Goal: Use online tool/utility: Utilize a website feature to perform a specific function

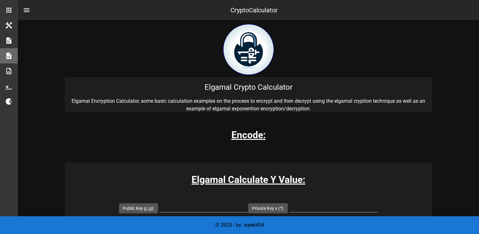
scroll to position [95, 0]
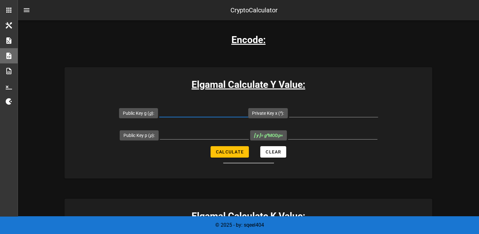
click at [190, 114] on input "Public Key g ( g ):" at bounding box center [203, 112] width 89 height 10
click at [193, 129] on input "Public Key p ( p ):" at bounding box center [204, 134] width 89 height 10
type input "29"
click at [196, 117] on div at bounding box center [203, 115] width 89 height 17
click at [204, 112] on input "Public Key g ( g ):" at bounding box center [203, 112] width 89 height 10
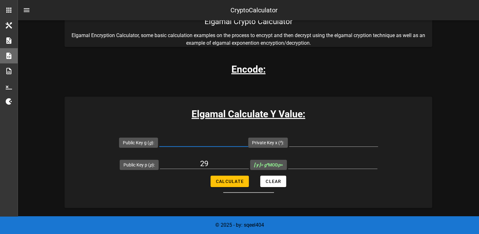
scroll to position [158, 0]
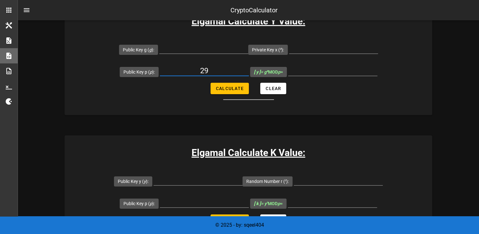
drag, startPoint x: 215, startPoint y: 70, endPoint x: 201, endPoint y: 73, distance: 14.7
click at [201, 73] on input "29" at bounding box center [204, 71] width 89 height 10
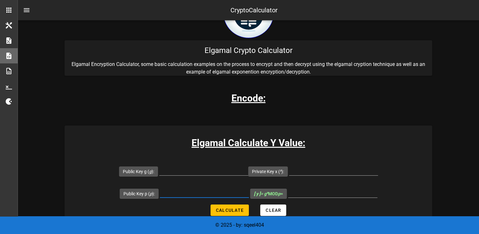
scroll to position [127, 0]
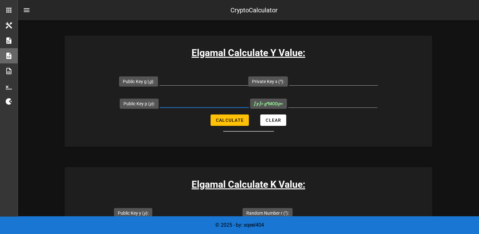
click at [189, 103] on input "Public Key p ( p ):" at bounding box center [204, 102] width 89 height 10
type input "2"
click at [299, 82] on input "Private Key x ( x ):" at bounding box center [333, 80] width 89 height 10
type input "7"
click at [222, 86] on div at bounding box center [203, 83] width 89 height 17
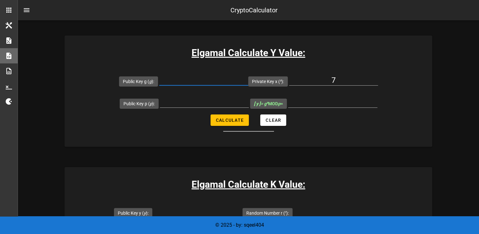
click at [192, 79] on input "Public Key g ( g ):" at bounding box center [203, 80] width 89 height 10
type input "5"
click at [197, 103] on input "Public Key p ( p ):" at bounding box center [204, 102] width 89 height 10
type input "29"
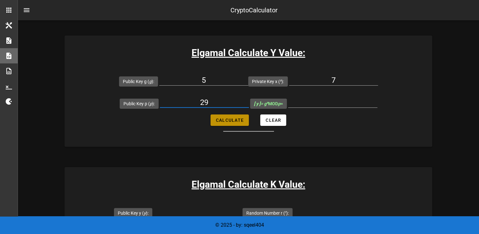
click at [235, 121] on span "Calculate" at bounding box center [229, 119] width 28 height 5
type input "28"
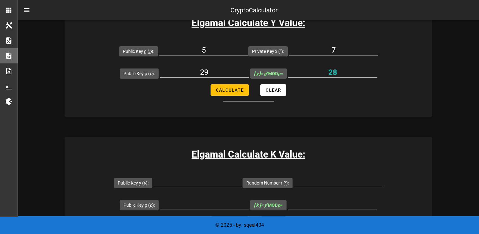
scroll to position [158, 0]
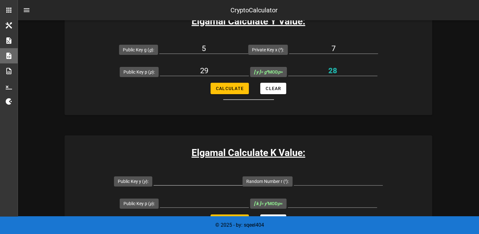
click at [208, 184] on div at bounding box center [197, 180] width 89 height 10
type input "28"
click at [188, 197] on input "Public Key p ( p ):" at bounding box center [204, 202] width 89 height 10
type input "29"
click at [341, 187] on div at bounding box center [338, 189] width 89 height 4
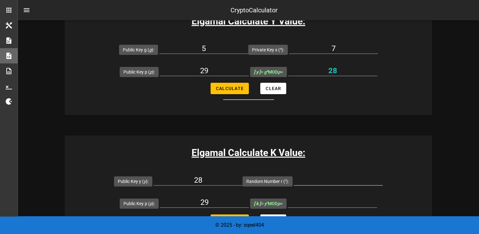
click at [334, 180] on input "Random Number r ( r ):" at bounding box center [338, 180] width 89 height 10
type input "3"
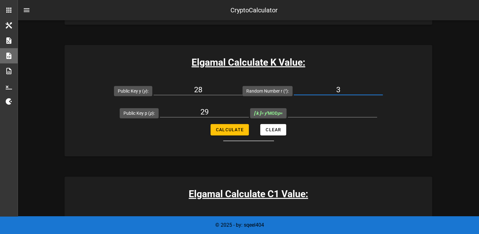
scroll to position [253, 0]
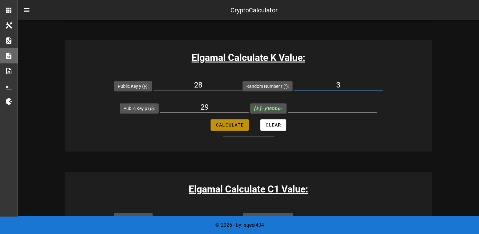
click at [232, 123] on span "Calculate" at bounding box center [229, 124] width 28 height 5
type input "28"
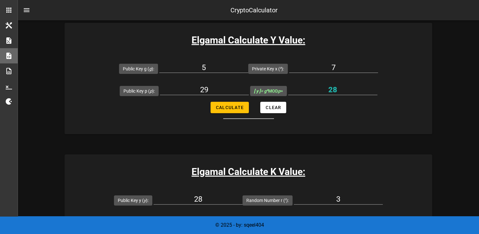
scroll to position [190, 0]
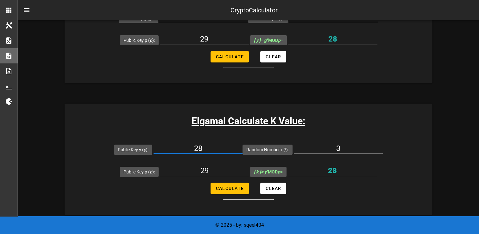
drag, startPoint x: 227, startPoint y: 150, endPoint x: 232, endPoint y: 147, distance: 5.8
click at [232, 147] on input "28" at bounding box center [197, 148] width 89 height 10
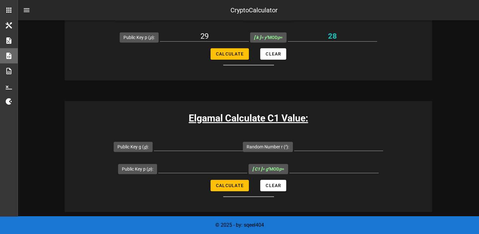
scroll to position [316, 0]
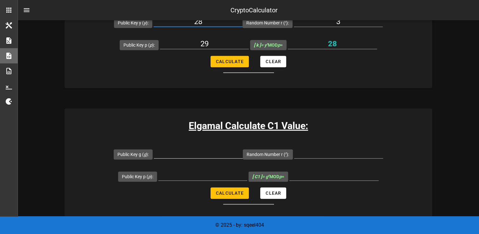
click at [200, 159] on div at bounding box center [198, 156] width 89 height 17
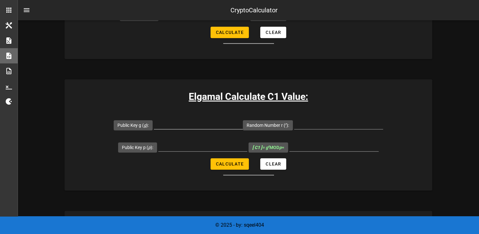
scroll to position [348, 0]
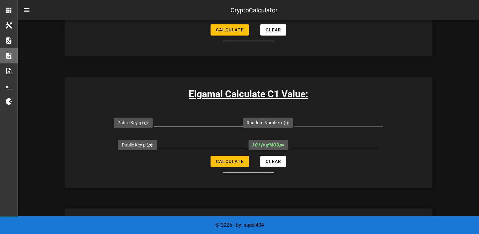
click at [190, 120] on input "Public Key g ( g ):" at bounding box center [198, 121] width 89 height 10
type input "5"
click at [337, 156] on form "Public Key g ( g ): 5 Random Number r ( r ): Public Key p ( p ): [ C1 ] = g r M…" at bounding box center [248, 141] width 367 height 61
click at [311, 121] on input "Random Number r ( r ):" at bounding box center [338, 121] width 89 height 10
type input "3"
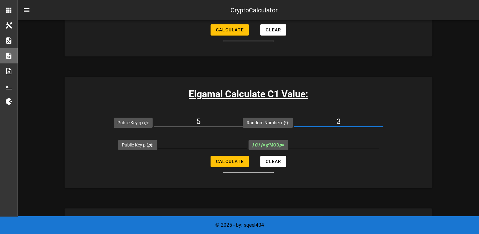
click at [178, 143] on input "Public Key p ( p ):" at bounding box center [202, 143] width 89 height 10
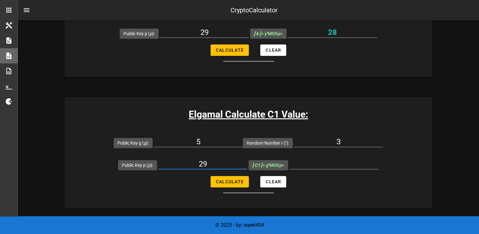
scroll to position [316, 0]
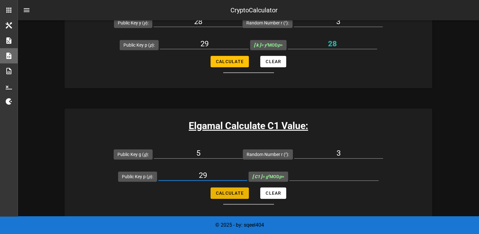
type input "29"
click at [230, 192] on span "Calculate" at bounding box center [229, 192] width 28 height 5
type input "9"
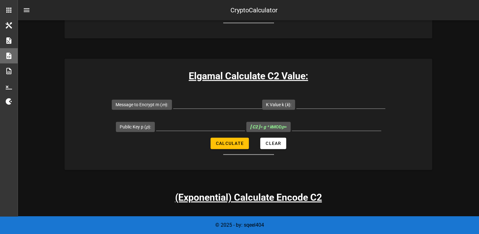
scroll to position [475, 0]
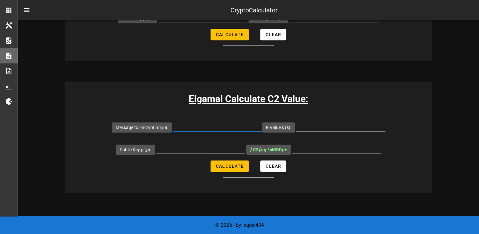
drag, startPoint x: 212, startPoint y: 122, endPoint x: 214, endPoint y: 126, distance: 3.8
click at [212, 122] on input "Message to Encrypt m ( m ):" at bounding box center [217, 126] width 89 height 10
click at [195, 126] on input "Message to Encrypt m ( m ):" at bounding box center [217, 126] width 89 height 10
type input "7"
click at [194, 153] on div at bounding box center [200, 148] width 89 height 10
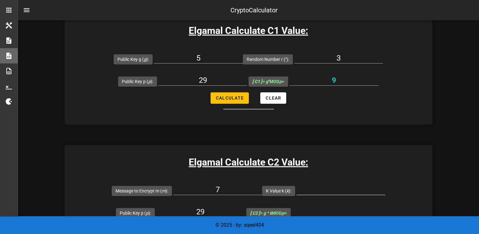
type input "29"
click at [325, 188] on input "K Value k ( k ):" at bounding box center [340, 189] width 89 height 10
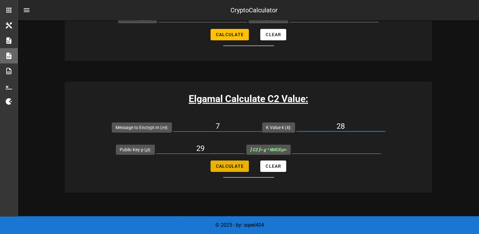
type input "28"
click at [235, 168] on span "Calculate" at bounding box center [229, 165] width 28 height 5
type input "22"
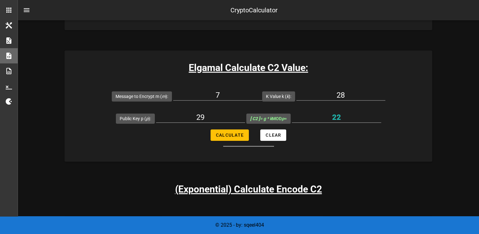
scroll to position [506, 0]
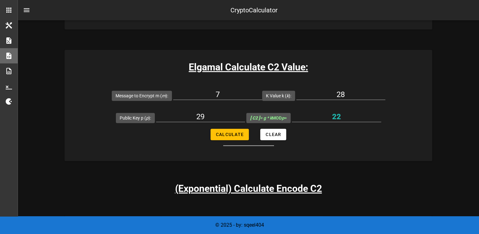
click at [360, 232] on div "© 2025 - by: sqeel404" at bounding box center [239, 225] width 479 height 18
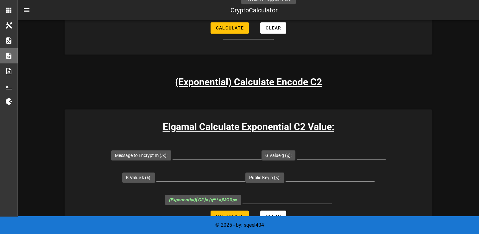
scroll to position [633, 0]
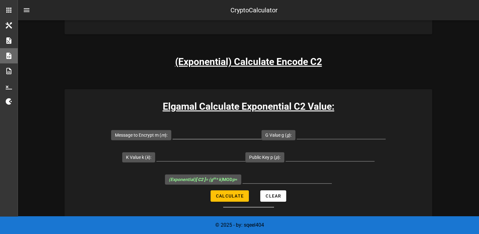
click at [206, 125] on div at bounding box center [216, 135] width 89 height 21
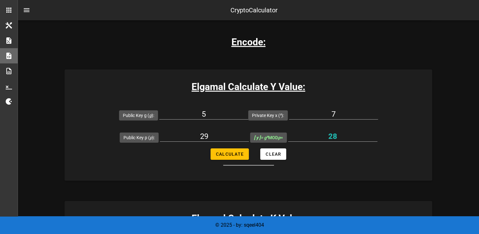
scroll to position [95, 0]
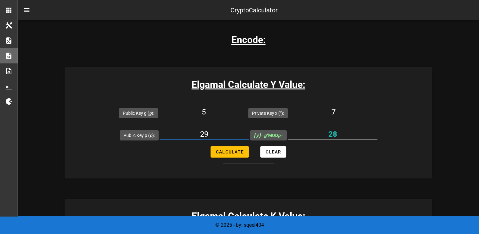
drag, startPoint x: 218, startPoint y: 134, endPoint x: 181, endPoint y: 128, distance: 37.6
click at [185, 130] on input "29" at bounding box center [204, 134] width 89 height 10
type input "19777"
click at [196, 113] on input "5" at bounding box center [203, 112] width 89 height 10
type input "7"
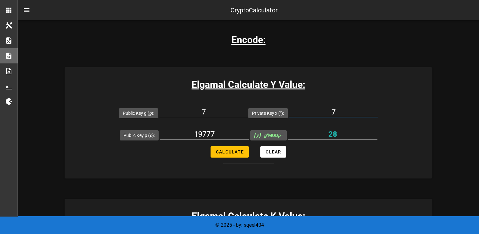
drag, startPoint x: 339, startPoint y: 114, endPoint x: 289, endPoint y: 107, distance: 50.4
click at [294, 108] on input "7" at bounding box center [333, 112] width 89 height 10
type input "11"
click at [230, 149] on span "Calculate" at bounding box center [229, 151] width 28 height 5
type input "2506"
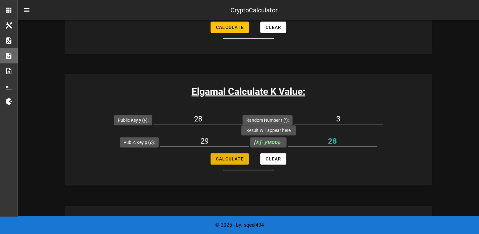
scroll to position [221, 0]
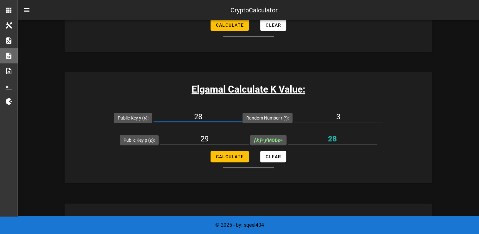
drag, startPoint x: 210, startPoint y: 121, endPoint x: 215, endPoint y: 115, distance: 7.8
click at [215, 115] on input "28" at bounding box center [197, 116] width 89 height 10
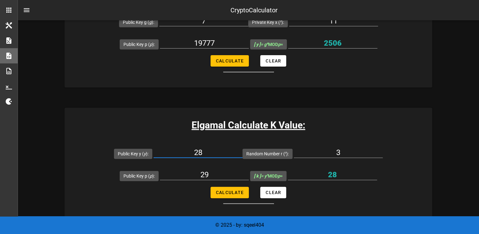
scroll to position [190, 0]
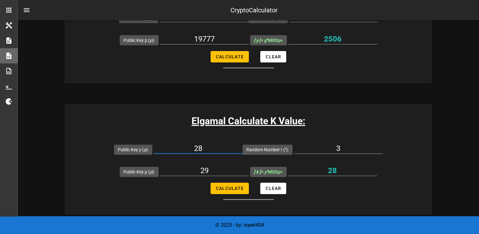
drag, startPoint x: 173, startPoint y: 140, endPoint x: 170, endPoint y: 139, distance: 3.7
click at [170, 140] on div "28" at bounding box center [197, 149] width 89 height 21
type input "2506"
drag, startPoint x: 218, startPoint y: 166, endPoint x: 171, endPoint y: 158, distance: 47.6
click at [172, 159] on form "Public Key y ( y ): 2506 Random Number r ( r ): 3 Public Key p ( p ): 29 [ k ] …" at bounding box center [248, 168] width 367 height 61
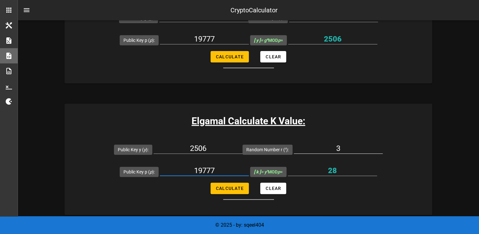
type input "19777"
drag, startPoint x: 338, startPoint y: 147, endPoint x: 325, endPoint y: 148, distance: 13.0
click at [327, 148] on input "3" at bounding box center [338, 148] width 89 height 10
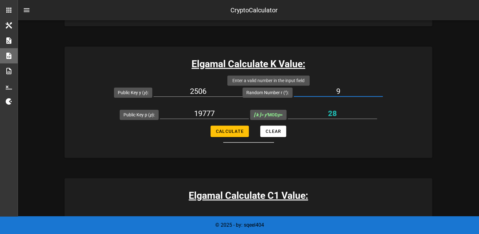
scroll to position [253, 0]
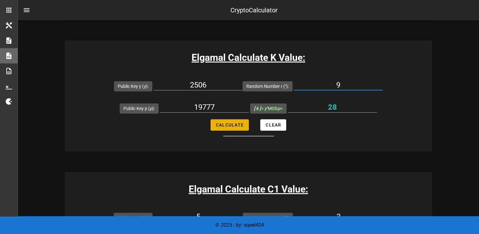
type input "9"
click at [230, 128] on button "Calculate" at bounding box center [229, 124] width 38 height 11
type input "12640"
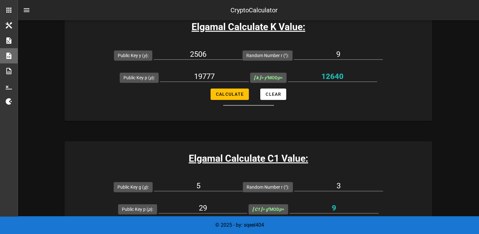
scroll to position [316, 0]
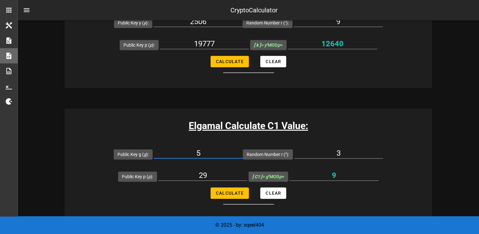
drag, startPoint x: 215, startPoint y: 153, endPoint x: 171, endPoint y: 143, distance: 45.1
click at [179, 145] on div "5" at bounding box center [198, 154] width 89 height 21
type input "7"
drag, startPoint x: 214, startPoint y: 172, endPoint x: 162, endPoint y: 161, distance: 52.5
click at [153, 161] on form "Public Key g ( g ): 7 Random Number r ( r ): 3 Public Key p ( p ): 29 [ C1 ] = …" at bounding box center [248, 173] width 367 height 61
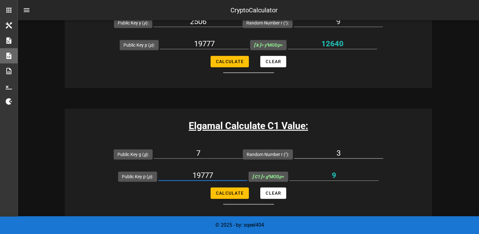
type input "19777"
drag, startPoint x: 344, startPoint y: 153, endPoint x: 316, endPoint y: 147, distance: 28.3
click at [328, 150] on input "3" at bounding box center [338, 153] width 89 height 10
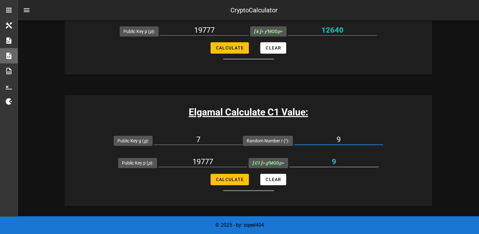
scroll to position [348, 0]
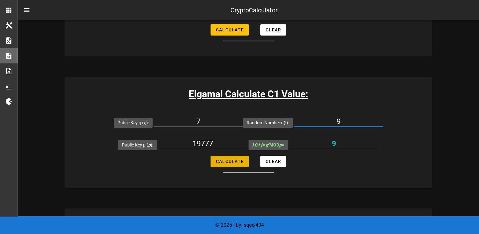
type input "9"
click at [224, 158] on button "Calculate" at bounding box center [229, 160] width 38 height 11
type input "8527"
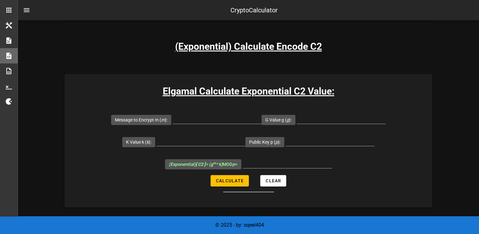
scroll to position [696, 0]
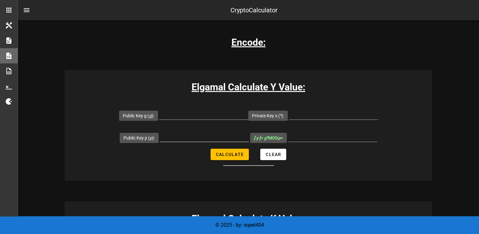
scroll to position [95, 0]
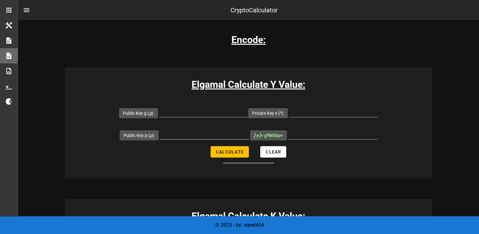
click at [184, 135] on input "Public Key p ( p ):" at bounding box center [204, 134] width 89 height 10
type input "19777"
click at [190, 115] on input "Public Key g ( g ):" at bounding box center [203, 112] width 89 height 10
type input "7"
click at [310, 114] on input "Private Key x ( x ):" at bounding box center [333, 112] width 89 height 10
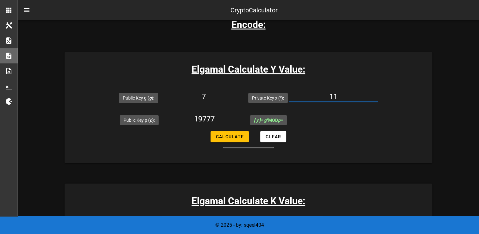
scroll to position [127, 0]
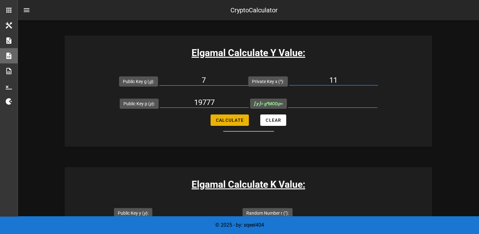
type input "11"
click at [229, 118] on span "Calculate" at bounding box center [229, 119] width 28 height 5
type input "2506"
drag, startPoint x: 339, startPoint y: 104, endPoint x: 319, endPoint y: 103, distance: 20.0
click at [319, 103] on input "2506" at bounding box center [332, 102] width 89 height 10
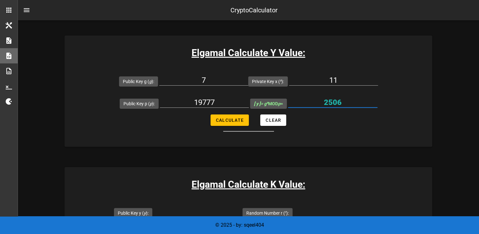
drag, startPoint x: 319, startPoint y: 103, endPoint x: 331, endPoint y: 103, distance: 11.7
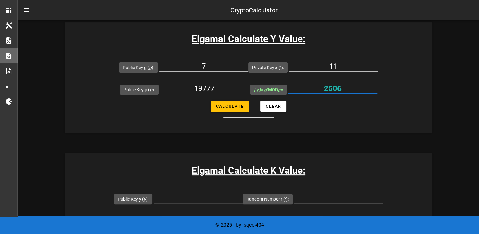
scroll to position [190, 0]
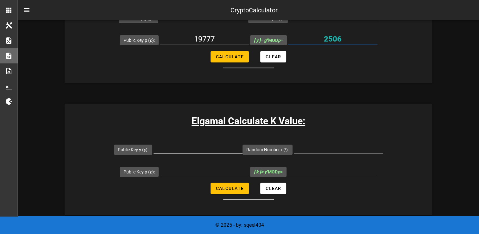
click at [186, 146] on input "Public Key y ( y ):" at bounding box center [197, 148] width 89 height 10
paste input "2506"
type input "2506"
click at [190, 172] on input "Public Key p ( p ):" at bounding box center [204, 170] width 89 height 10
type input "19777"
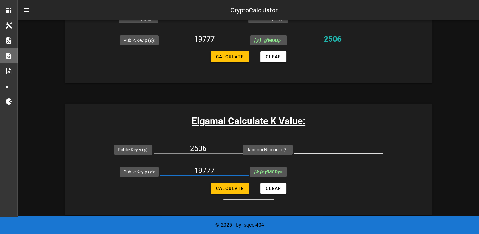
click at [331, 146] on input "Random Number r ( r ):" at bounding box center [338, 148] width 89 height 10
type input "1"
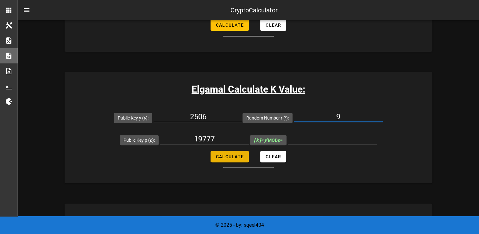
type input "9"
click at [234, 154] on span "Calculate" at bounding box center [229, 156] width 28 height 5
type input "12640"
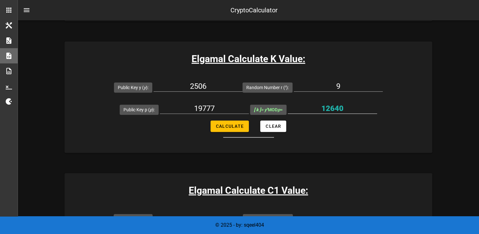
scroll to position [253, 0]
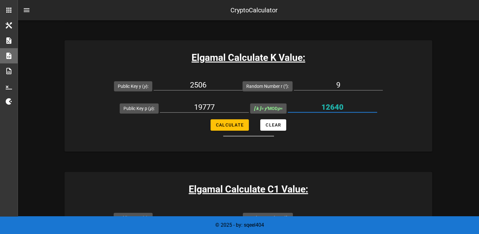
drag, startPoint x: 351, startPoint y: 109, endPoint x: 315, endPoint y: 107, distance: 35.5
click at [315, 107] on input "12640" at bounding box center [332, 107] width 89 height 10
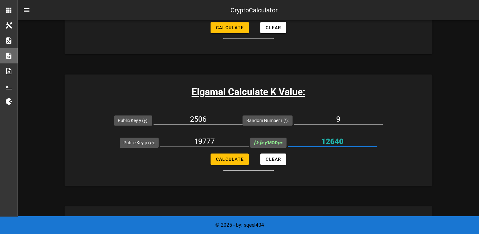
scroll to position [158, 0]
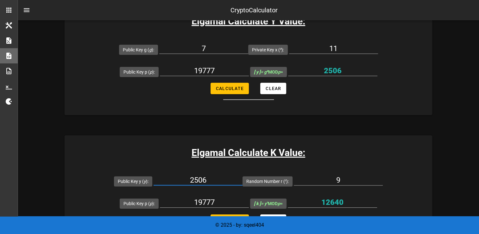
drag, startPoint x: 221, startPoint y: 183, endPoint x: 221, endPoint y: 178, distance: 4.8
click at [221, 178] on input "2506" at bounding box center [197, 180] width 89 height 10
click at [351, 160] on div "Elgamal Calculate K Value: Public Key y ( y ): 2506 Random Number r ( r ): 9 Pu…" at bounding box center [248, 190] width 367 height 111
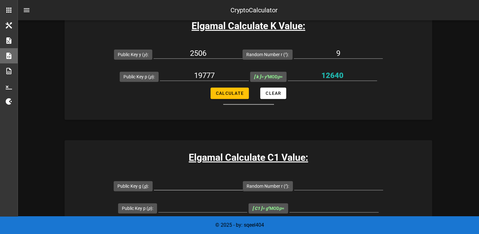
click at [216, 185] on input "Public Key g ( g ):" at bounding box center [198, 184] width 89 height 10
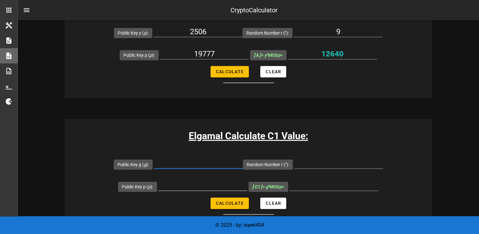
scroll to position [316, 0]
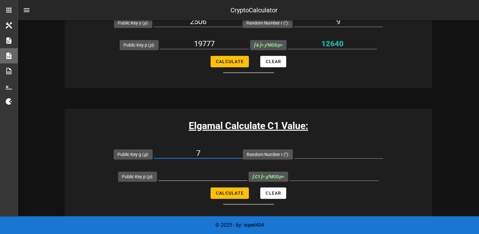
type input "7"
click at [213, 176] on input "Public Key p ( p ):" at bounding box center [202, 175] width 89 height 10
type input "19777"
click at [325, 152] on input "Random Number r ( r ):" at bounding box center [338, 153] width 89 height 10
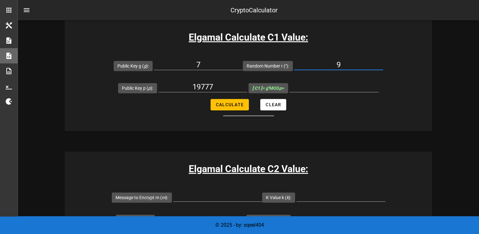
scroll to position [411, 0]
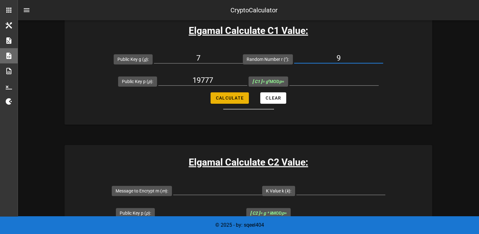
type input "9"
click at [229, 102] on button "Calculate" at bounding box center [229, 97] width 38 height 11
type input "8527"
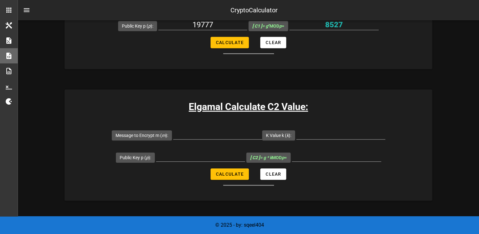
scroll to position [475, 0]
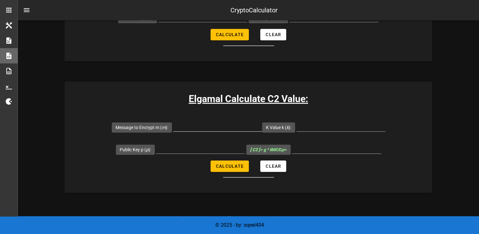
click at [219, 126] on input "Message to Encrypt m ( m ):" at bounding box center [217, 126] width 89 height 10
type input "7"
click at [178, 144] on input "Public Key p ( p ):" at bounding box center [200, 148] width 89 height 10
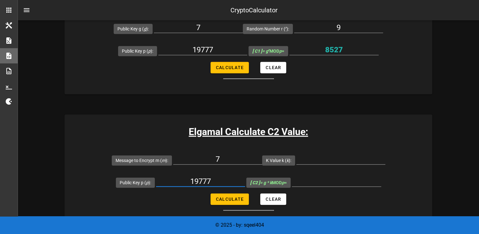
scroll to position [443, 0]
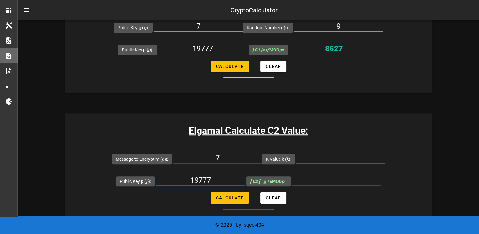
type input "19777"
click at [328, 156] on input "K Value k ( k ):" at bounding box center [340, 158] width 89 height 10
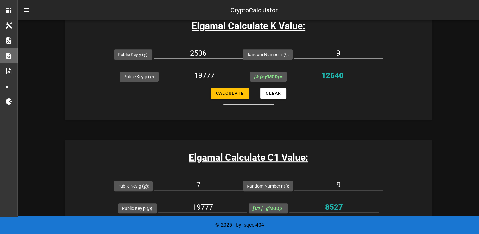
scroll to position [506, 0]
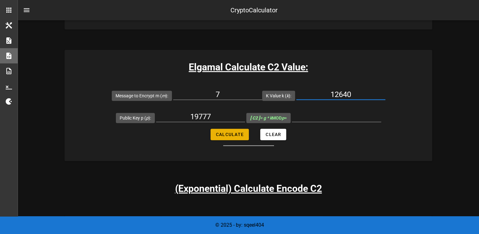
type input "12640"
click at [234, 132] on span "Calculate" at bounding box center [229, 134] width 28 height 5
type input "9372"
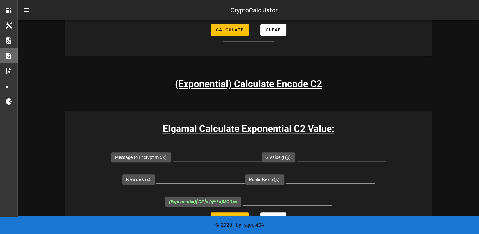
scroll to position [633, 0]
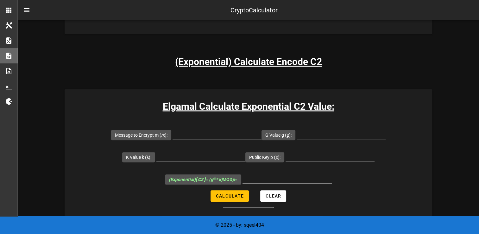
click at [210, 134] on input "Message to Encrypt m ( m ):" at bounding box center [216, 133] width 89 height 10
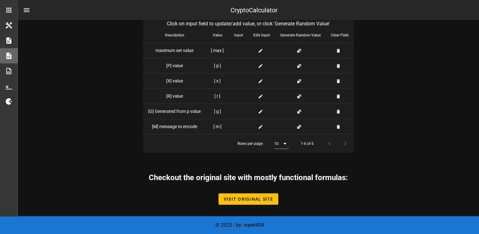
scroll to position [1598, 0]
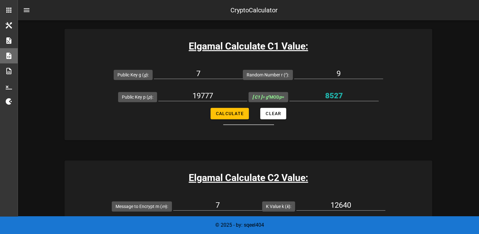
type input "7"
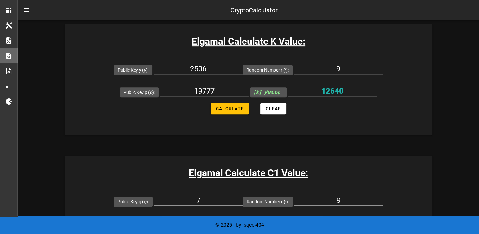
drag, startPoint x: 335, startPoint y: 160, endPoint x: 305, endPoint y: 156, distance: 30.1
click at [305, 156] on div "Elgamal Calculate C1 Value: Public Key g ( g ): 7 Random Number r ( r ): 9 Publ…" at bounding box center [248, 210] width 367 height 111
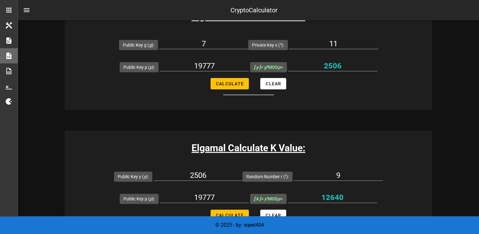
scroll to position [95, 0]
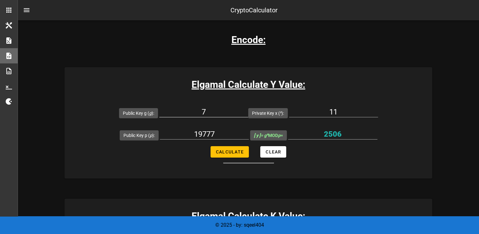
click at [221, 113] on input "7" at bounding box center [203, 112] width 89 height 10
drag, startPoint x: 215, startPoint y: 116, endPoint x: 178, endPoint y: 111, distance: 38.3
click at [173, 110] on input "7" at bounding box center [203, 112] width 89 height 10
click at [227, 138] on input "19777" at bounding box center [204, 134] width 89 height 10
drag, startPoint x: 227, startPoint y: 139, endPoint x: 162, endPoint y: 128, distance: 65.5
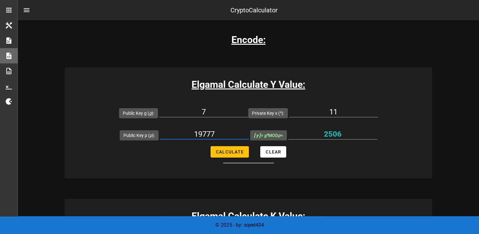
click at [164, 128] on div "19777" at bounding box center [204, 135] width 89 height 21
paste input "1153489927256167624492531371701433174049009453260983495981434692190568986986226…"
paste input "text"
type input "1153489927256167624492531371701433174049009453260983495981434692190568986986226…"
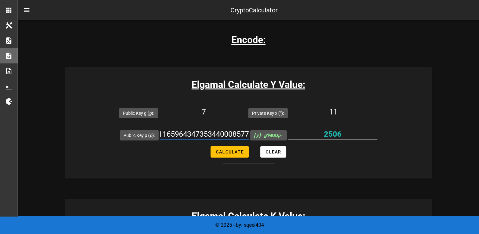
scroll to position [0, 0]
drag, startPoint x: 211, startPoint y: 111, endPoint x: 183, endPoint y: 109, distance: 28.2
click at [184, 109] on input "7" at bounding box center [203, 112] width 89 height 10
type input "2"
drag, startPoint x: 339, startPoint y: 111, endPoint x: 312, endPoint y: 109, distance: 27.6
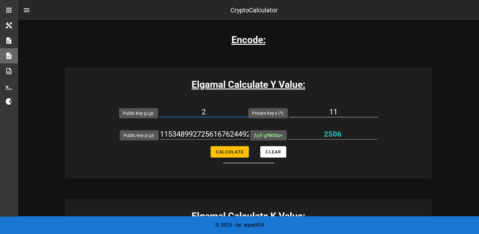
click at [312, 110] on input "11" at bounding box center [333, 112] width 89 height 10
type input "545131"
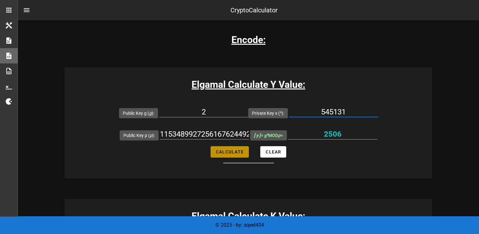
click at [228, 150] on span "Calculate" at bounding box center [229, 151] width 28 height 5
type input "8872970693835284710225704714922756631202600672565621250181883514294172235997126…"
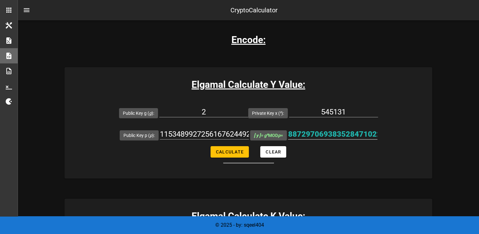
click at [310, 132] on input "8872970693835284710225704714922756631202600672565621250181883514294172235997126…" at bounding box center [332, 134] width 89 height 10
drag, startPoint x: 310, startPoint y: 132, endPoint x: 321, endPoint y: 155, distance: 25.5
click at [321, 155] on form "Public Key g ( g ): 2 Private Key x ( x ): 545131 Public Key p ( p ): 115348992…" at bounding box center [248, 132] width 367 height 61
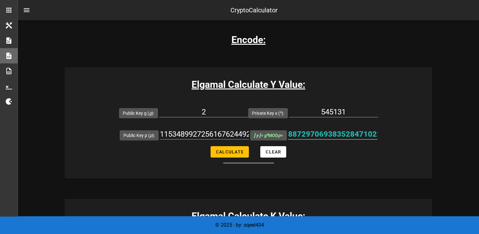
click at [319, 139] on div "8872970693835284710225704714922756631202600672565621250181883514294172235997126…" at bounding box center [332, 137] width 89 height 17
click at [315, 134] on input "8872970693835284710225704714922756631202600672565621250181883514294172235997126…" at bounding box center [332, 134] width 89 height 10
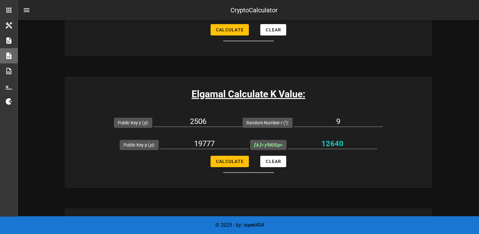
scroll to position [221, 0]
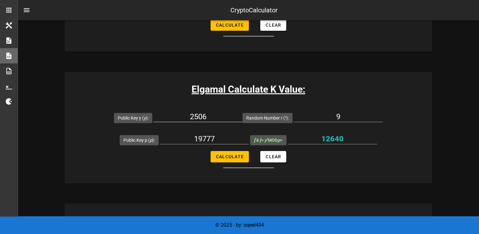
click at [219, 118] on input "2506" at bounding box center [197, 116] width 89 height 10
paste input "8872970693835284710225704714922756631202600672565621250181883514294172235997126…"
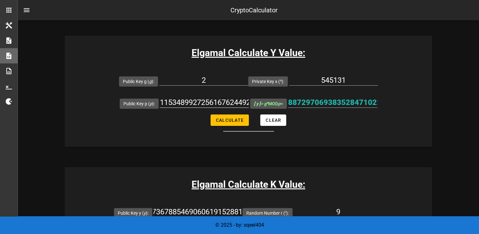
type input "8872970693835284710225704714922756631202600672565621250181883514294172235997126…"
click at [209, 100] on input "1153489927256167624492531371701433174049009453260983495981434692190568986986226…" at bounding box center [204, 102] width 89 height 10
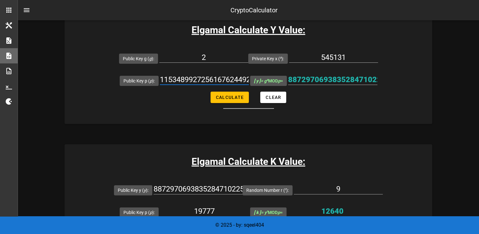
scroll to position [253, 0]
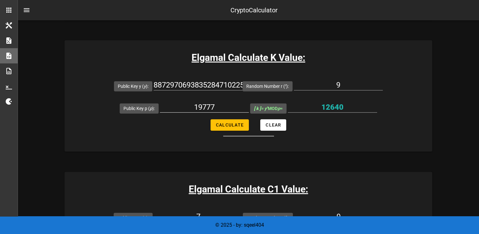
click at [217, 107] on input "19777" at bounding box center [204, 107] width 89 height 10
paste input "1534899272561676244925313717014331740490094532609834959814346921905689869862264…"
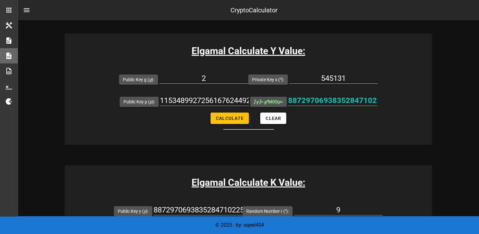
scroll to position [127, 0]
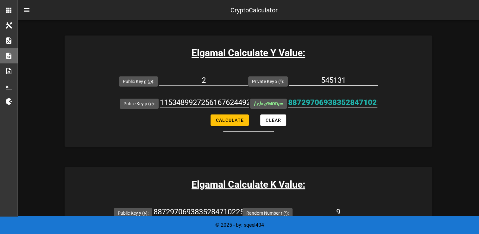
type input "1153489927256167624492531371701433174049009453260983495981434692190568986986226…"
click at [345, 83] on input "545131" at bounding box center [333, 80] width 89 height 10
drag, startPoint x: 343, startPoint y: 76, endPoint x: 290, endPoint y: 70, distance: 53.5
click at [301, 72] on div "545131" at bounding box center [333, 81] width 89 height 21
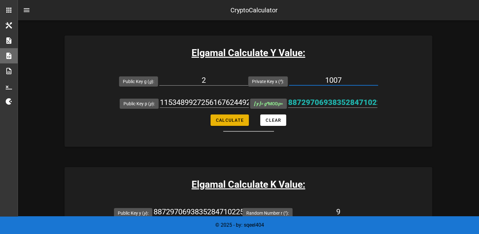
type input "1007"
click at [234, 122] on button "Calculate" at bounding box center [229, 119] width 38 height 11
type input "3588482756928295630140943685051615894367297718030112874166464509736235480183708…"
click at [308, 103] on input "3588482756928295630140943685051615894367297718030112874166464509736235480183708…" at bounding box center [332, 102] width 89 height 10
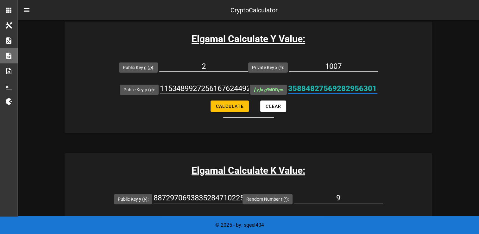
scroll to position [190, 0]
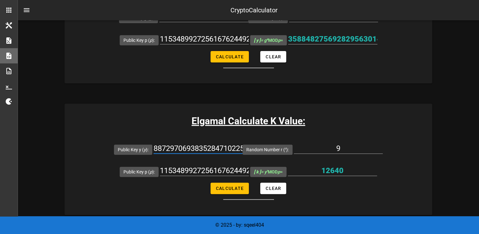
click at [197, 145] on input "8872970693835284710225704714922756631202600672565621250181883514294172235997126…" at bounding box center [197, 148] width 89 height 10
paste input "3588482756928295630140943685051615894367297718030112874166464509736235480183708…"
type input "3588482756928295630140943685051615894367297718030112874166464509736235480183708…"
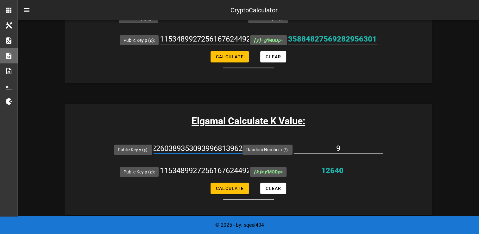
scroll to position [0, 0]
drag, startPoint x: 342, startPoint y: 149, endPoint x: 296, endPoint y: 141, distance: 46.8
click at [307, 141] on div "9" at bounding box center [338, 149] width 89 height 21
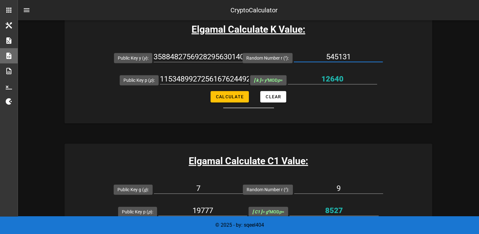
scroll to position [285, 0]
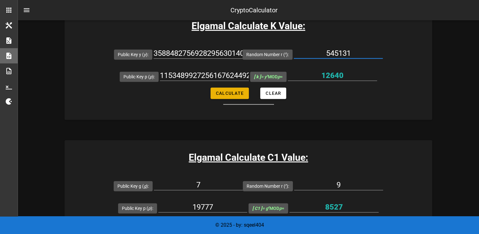
type input "545131"
click at [226, 97] on button "Calculate" at bounding box center [229, 92] width 38 height 11
type input "1040085244535093213823708611365747390130122992380393609827982816292870330068206…"
click at [313, 77] on input "1040085244535093213823708611365747390130122992380393609827982816292870330068206…" at bounding box center [332, 75] width 89 height 10
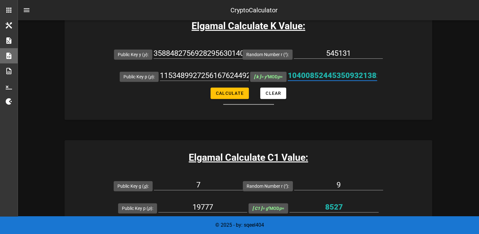
click at [313, 77] on input "1040085244535093213823708611365747390130122992380393609827982816292870330068206…" at bounding box center [332, 75] width 89 height 10
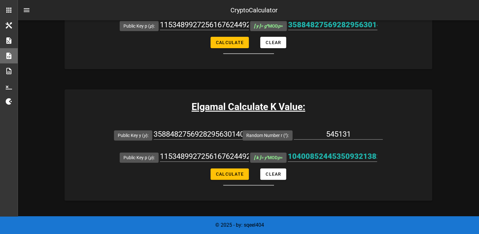
scroll to position [316, 0]
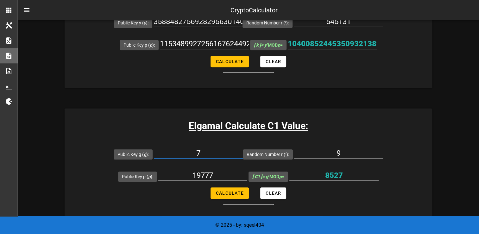
drag, startPoint x: 207, startPoint y: 152, endPoint x: 153, endPoint y: 147, distance: 54.3
click at [154, 147] on div "Public Key g ( g ): 7" at bounding box center [178, 154] width 129 height 22
type input "2"
click at [176, 46] on input "1153489927256167624492531371701433174049009453260983495981434692190568986986226…" at bounding box center [204, 44] width 89 height 10
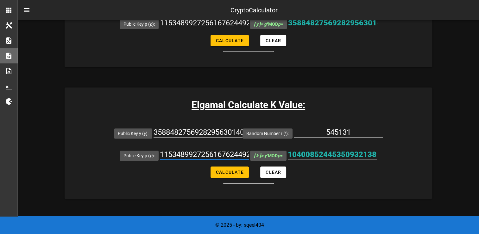
scroll to position [348, 0]
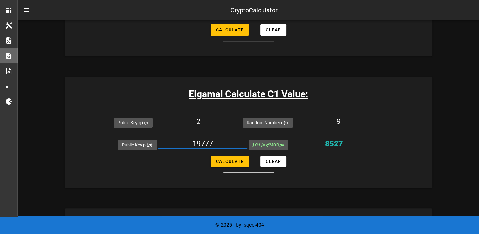
click at [218, 139] on input "19777" at bounding box center [202, 143] width 89 height 10
paste input "1534899272561676244925313717014331740490094532609834959814346921905689869862264…"
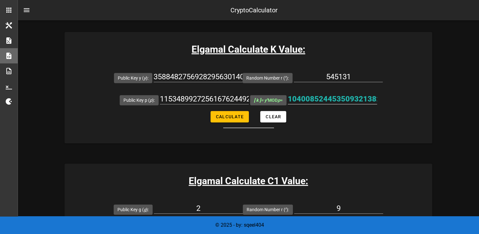
scroll to position [253, 0]
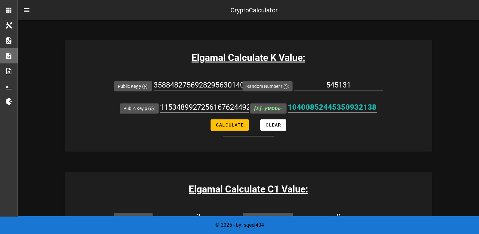
type input "1153489927256167624492531371701433174049009453260983495981434692190568986986226…"
click at [336, 87] on input "545131" at bounding box center [338, 85] width 89 height 10
click at [336, 86] on input "545131" at bounding box center [338, 85] width 89 height 10
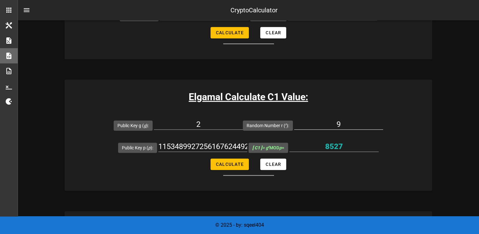
scroll to position [348, 0]
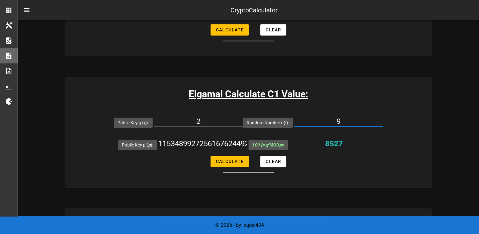
drag, startPoint x: 351, startPoint y: 120, endPoint x: 308, endPoint y: 117, distance: 42.5
click at [309, 117] on input "9" at bounding box center [338, 121] width 89 height 10
paste input "1153489927256167624492531371701433174049009453260983495981434692190568986986226…"
type input "1153489927256167624492531371701433174049009453260983495981434692190568986986226…"
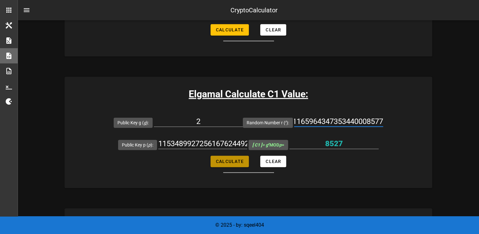
scroll to position [0, 0]
click at [235, 159] on span "Calculate" at bounding box center [229, 161] width 28 height 5
click at [234, 159] on span "Calculate" at bounding box center [229, 161] width 28 height 5
type input "2"
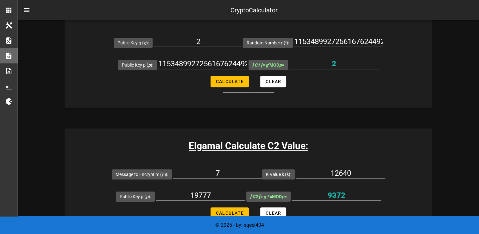
scroll to position [443, 0]
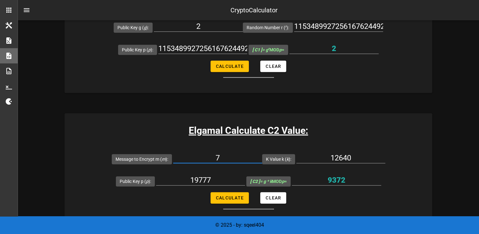
drag, startPoint x: 232, startPoint y: 158, endPoint x: 195, endPoint y: 152, distance: 37.1
click at [206, 153] on input "7" at bounding box center [217, 158] width 89 height 10
type input "3200"
drag, startPoint x: 214, startPoint y: 180, endPoint x: 170, endPoint y: 182, distance: 43.4
click at [180, 180] on input "19777" at bounding box center [200, 180] width 89 height 10
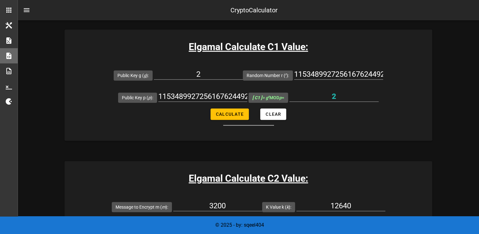
scroll to position [380, 0]
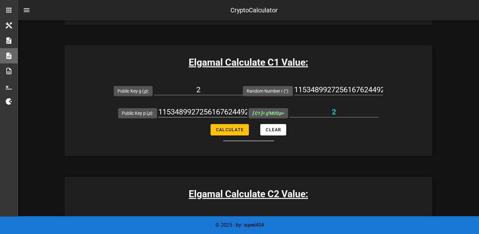
click at [193, 113] on input "1153489927256167624492531371701433174049009453260983495981434692190568986986226…" at bounding box center [202, 112] width 89 height 10
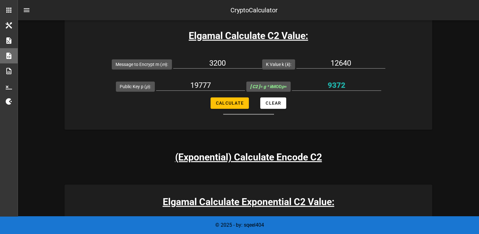
scroll to position [538, 0]
click at [215, 90] on div "19777" at bounding box center [200, 88] width 89 height 17
click at [215, 84] on input "19777" at bounding box center [200, 85] width 89 height 10
paste input "1534899272561676244925313717014331740490094532609834959814346921905689869862264…"
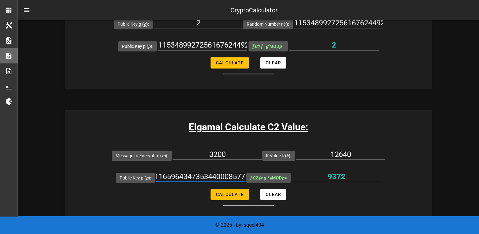
scroll to position [443, 0]
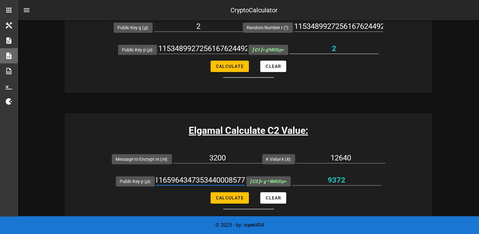
type input "1153489927256167624492531371701433174049009453260983495981434692190568986986226…"
drag, startPoint x: 340, startPoint y: 53, endPoint x: 313, endPoint y: 49, distance: 28.1
click at [313, 49] on div "2" at bounding box center [333, 51] width 89 height 17
click at [354, 156] on input "12640" at bounding box center [340, 158] width 89 height 10
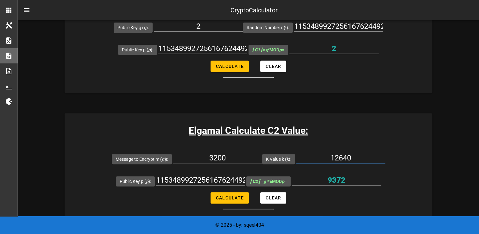
paste input "2"
type input "2"
click at [223, 196] on span "Calculate" at bounding box center [229, 197] width 28 height 5
type input "6400"
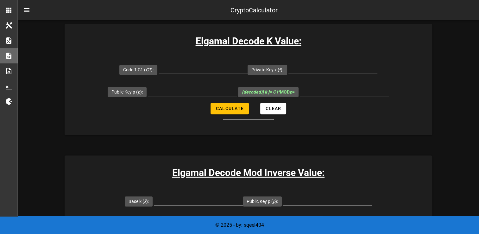
scroll to position [886, 0]
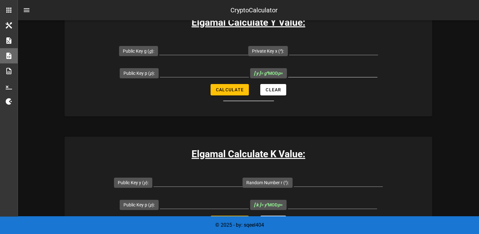
scroll to position [158, 0]
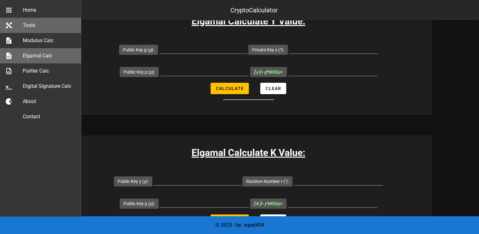
click at [20, 28] on link "Tools" at bounding box center [40, 25] width 81 height 15
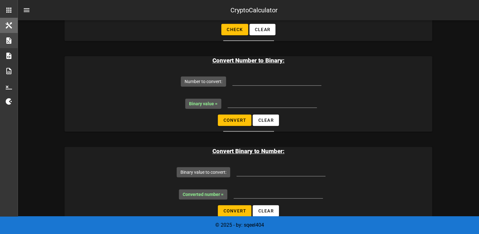
scroll to position [380, 0]
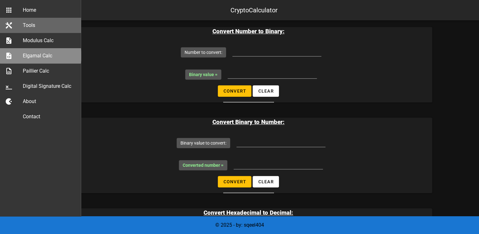
click at [27, 58] on div "Elgamal Calc" at bounding box center [49, 56] width 53 height 6
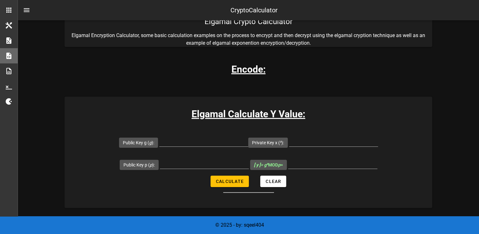
scroll to position [63, 0]
